Goal: Task Accomplishment & Management: Complete application form

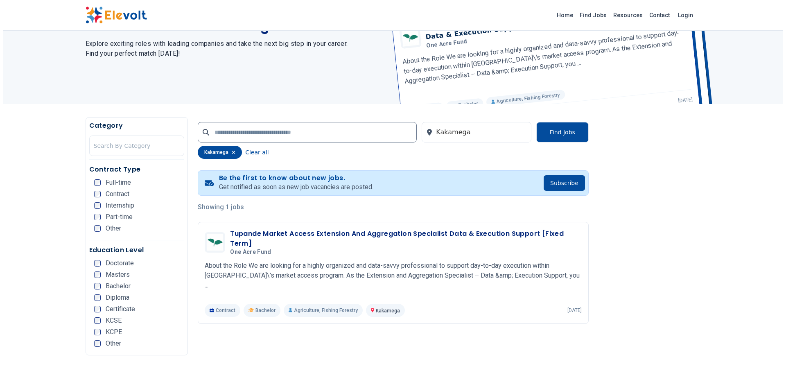
scroll to position [82, 0]
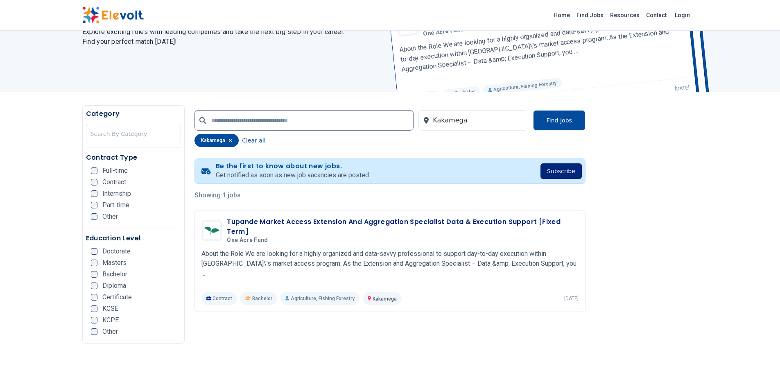
click at [554, 172] on button "Subscribe" at bounding box center [560, 171] width 41 height 16
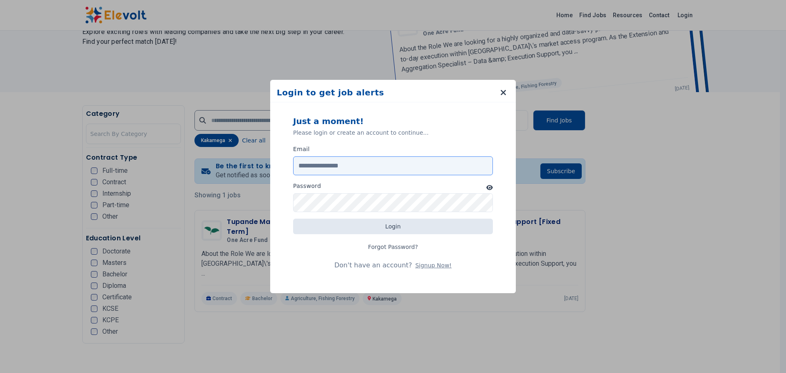
click at [335, 168] on input "Email" at bounding box center [393, 165] width 200 height 19
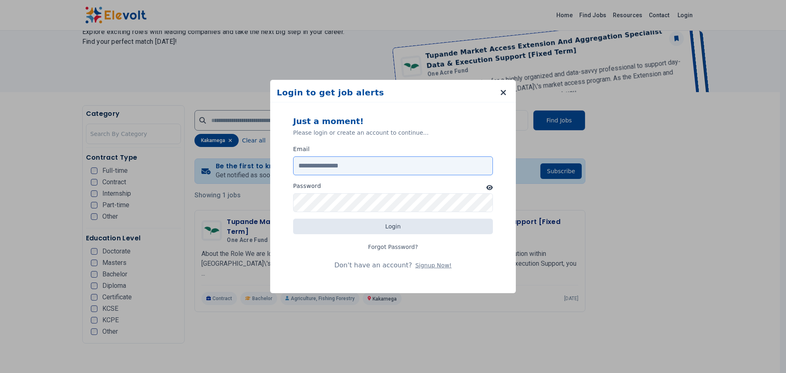
type input "**********"
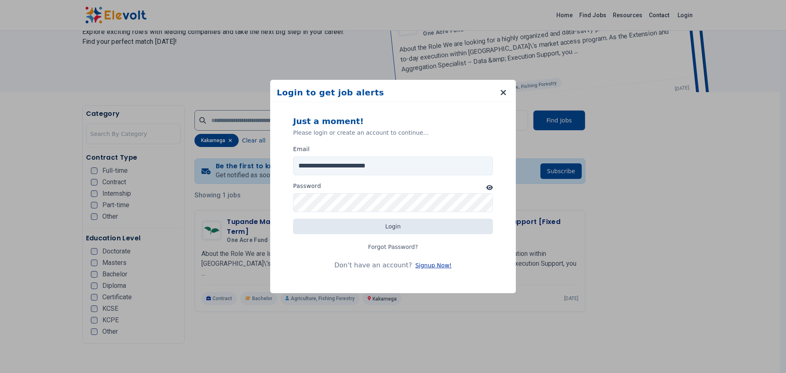
click at [421, 267] on button "Signup Now!" at bounding box center [433, 265] width 36 height 8
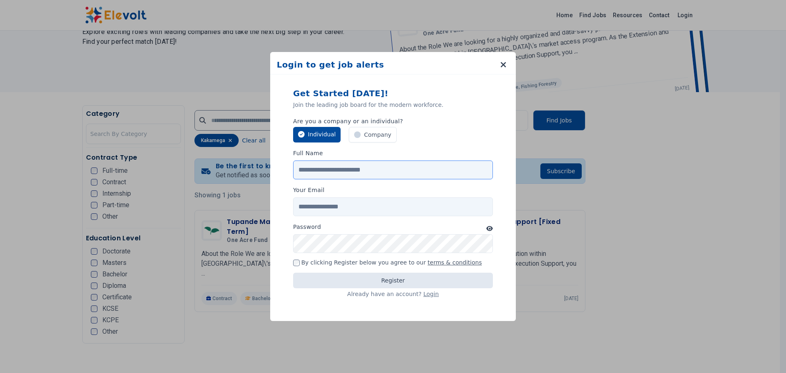
click at [322, 168] on input "Full Name" at bounding box center [393, 170] width 200 height 19
type input "**********"
click at [326, 205] on input "Your Email" at bounding box center [393, 206] width 200 height 19
type input "**********"
click at [493, 228] on icon "button" at bounding box center [489, 229] width 7 height 6
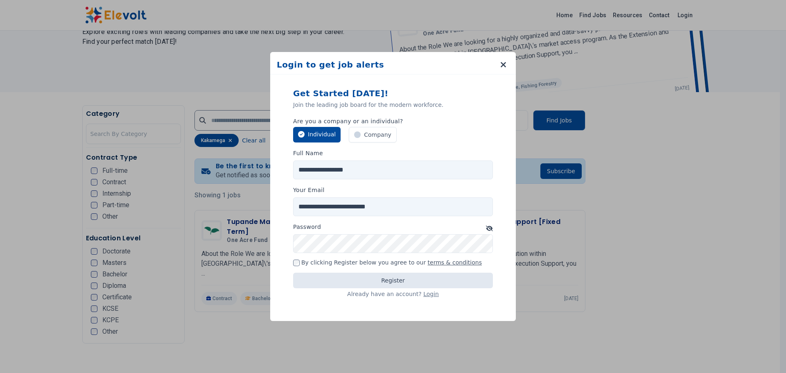
click at [301, 261] on div "By clicking Register below you agree to our terms & conditions" at bounding box center [393, 263] width 200 height 7
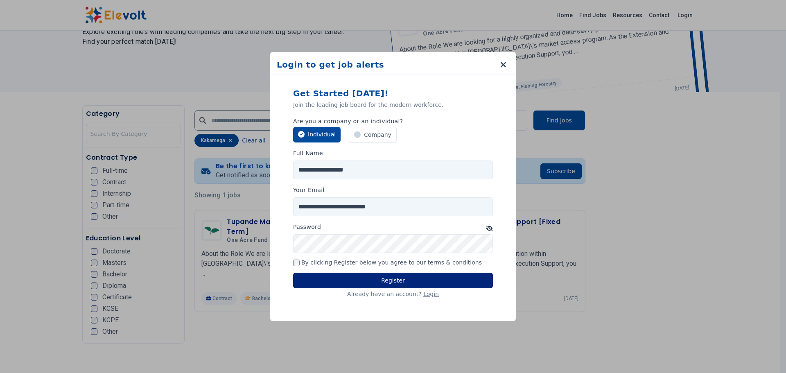
click at [364, 280] on button "Register" at bounding box center [393, 281] width 200 height 16
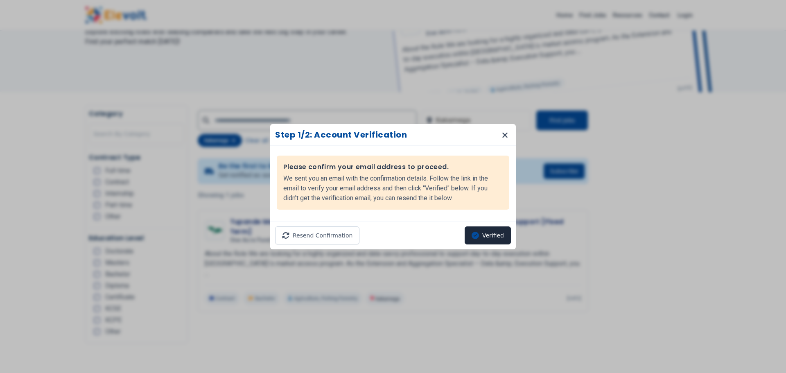
click at [489, 239] on button "Verified" at bounding box center [488, 235] width 46 height 18
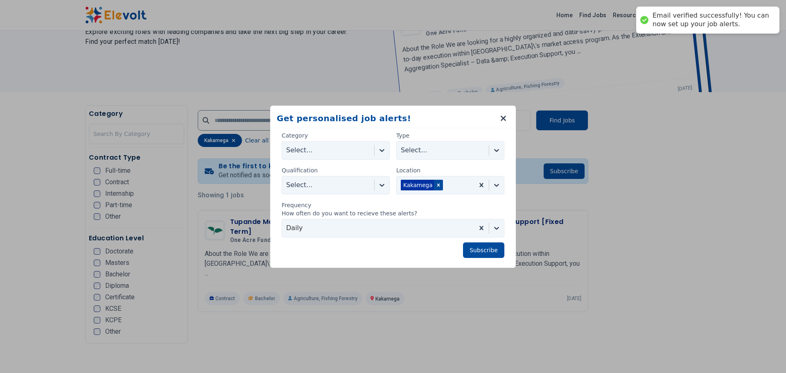
click at [381, 153] on icon at bounding box center [382, 150] width 8 height 8
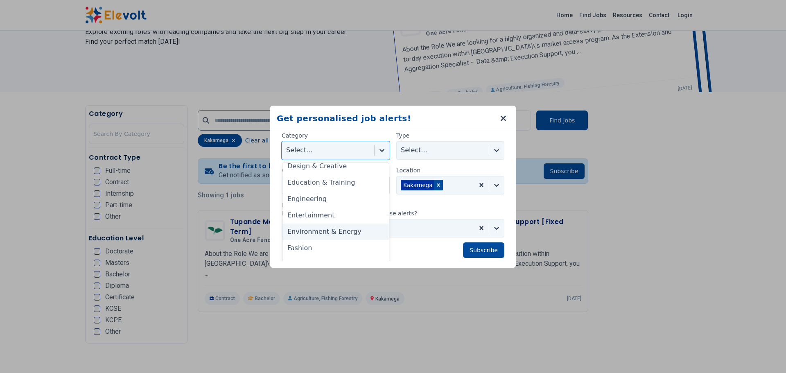
scroll to position [246, 0]
click at [311, 235] on div "Human Resources & Recruiting" at bounding box center [336, 237] width 106 height 26
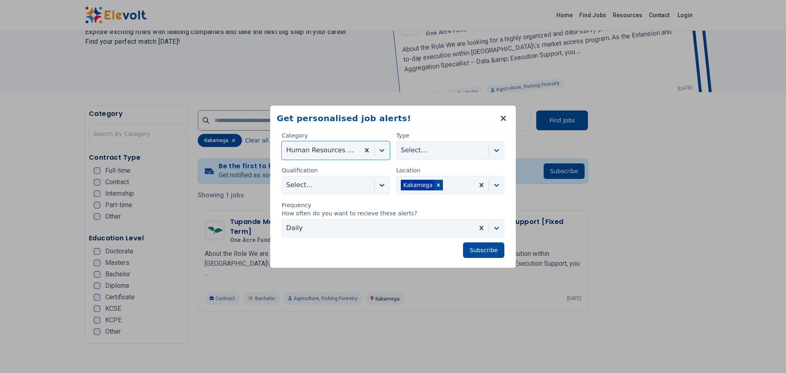
click at [382, 149] on icon at bounding box center [382, 150] width 8 height 8
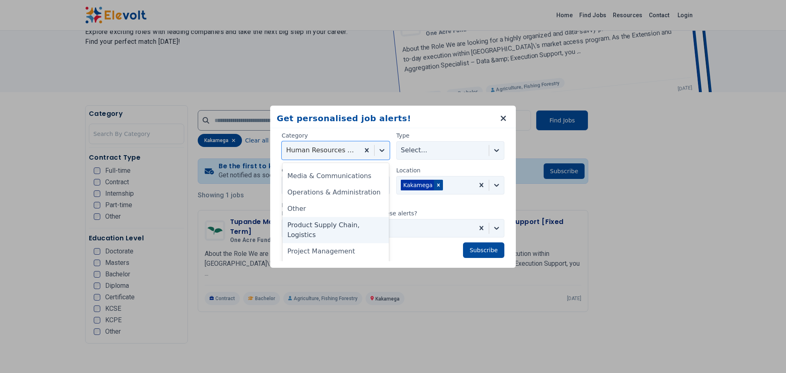
scroll to position [450, 0]
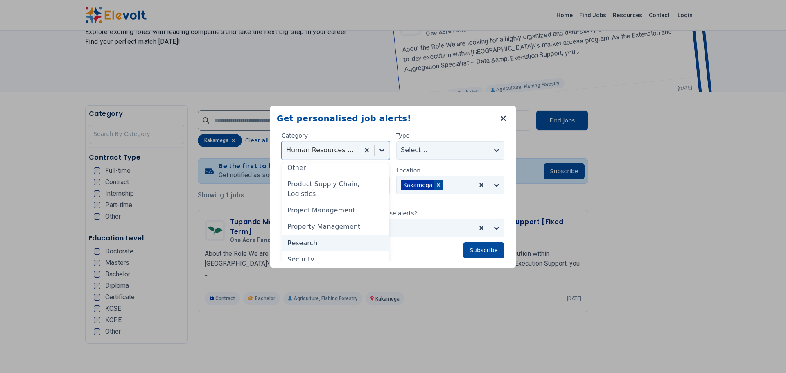
click at [321, 250] on div "Research" at bounding box center [336, 243] width 106 height 16
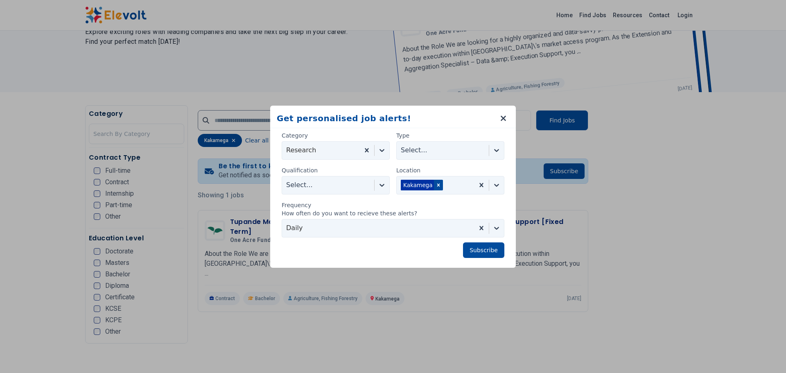
click at [378, 130] on div "Category Research Type Select... Qualification Select... Location [GEOGRAPHIC_D…" at bounding box center [393, 194] width 233 height 133
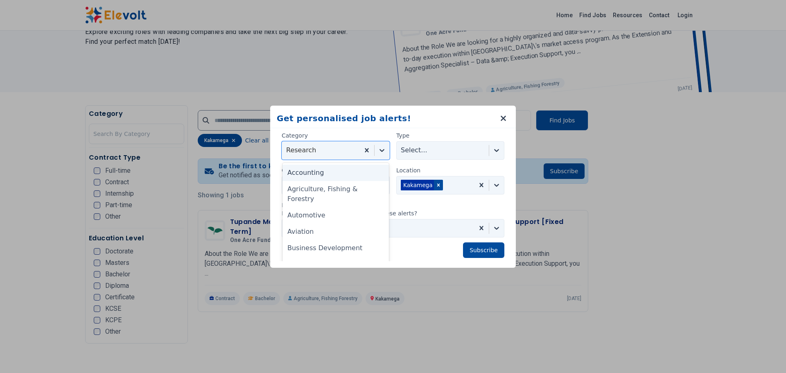
click at [380, 150] on icon at bounding box center [382, 150] width 5 height 3
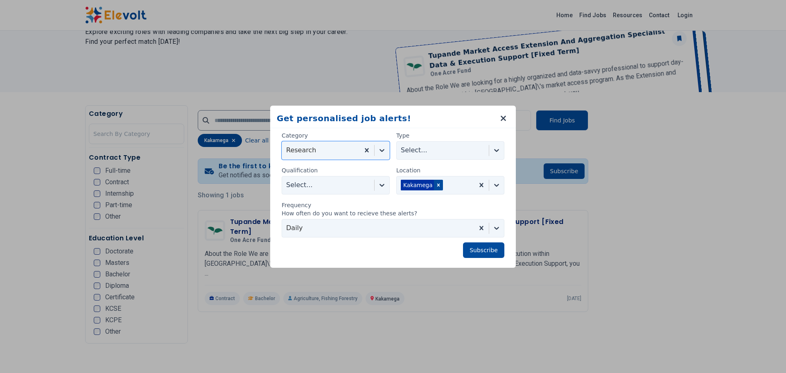
click at [382, 148] on icon at bounding box center [382, 150] width 8 height 8
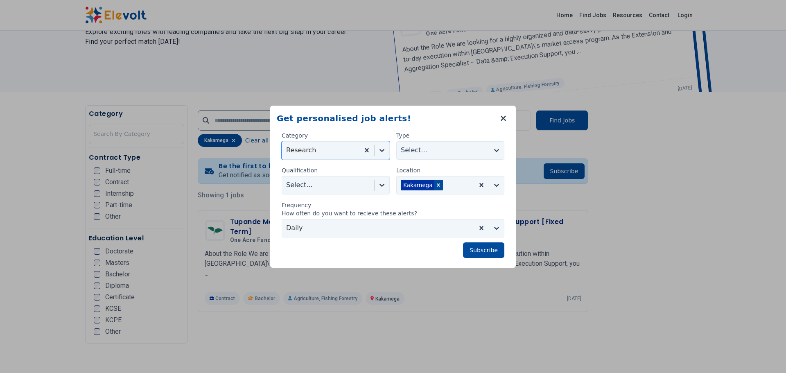
click at [378, 149] on icon at bounding box center [382, 150] width 8 height 8
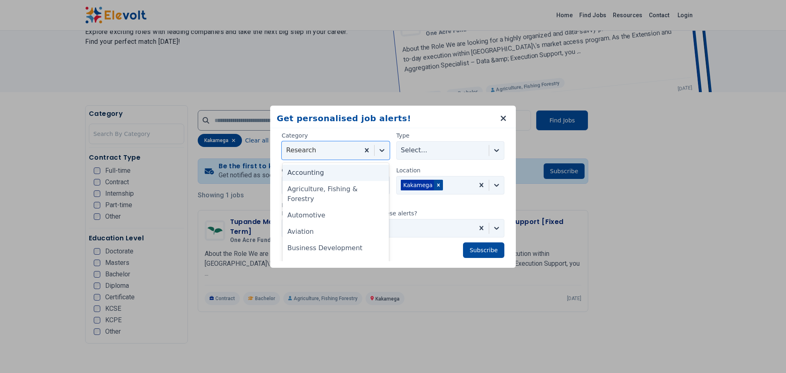
click at [380, 149] on icon at bounding box center [382, 150] width 8 height 8
